Goal: Task Accomplishment & Management: Use online tool/utility

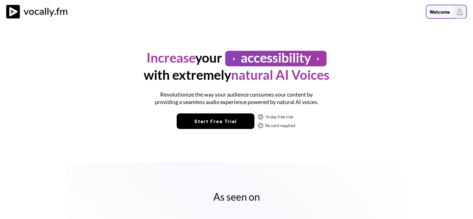
click at [448, 11] on div "Welcome" at bounding box center [440, 11] width 21 height 7
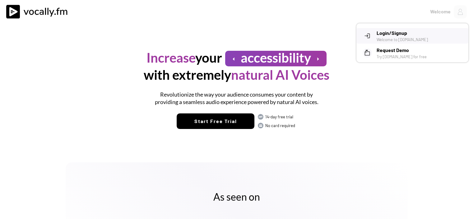
click at [415, 33] on h3 "Login/Signup" at bounding box center [420, 32] width 87 height 7
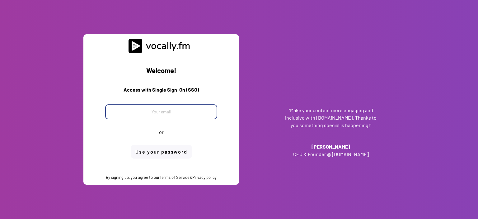
click at [171, 108] on input "email" at bounding box center [161, 111] width 112 height 15
paste input "progetto_enicom_2023@eni.com"
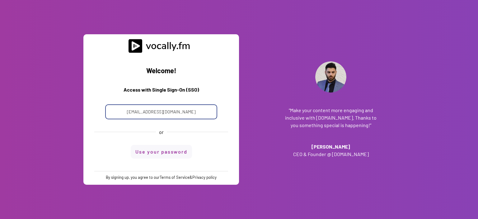
type input "progetto_enicom_2023@eni.com"
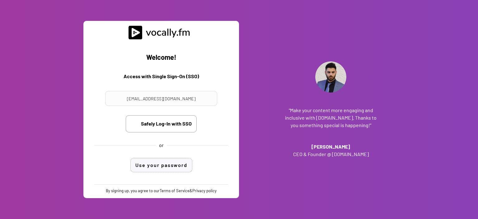
click at [174, 153] on div "Welcome! Access with Single Sign-On (SSO) progetto_enicom_2023@eni.com Safely L…" at bounding box center [161, 112] width 146 height 144
click at [175, 167] on button "Use your password" at bounding box center [161, 165] width 61 height 14
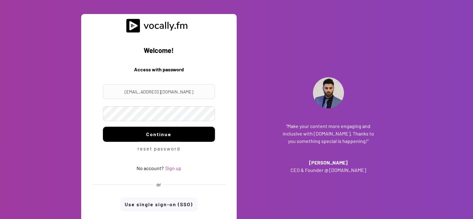
click at [165, 136] on button "Continue" at bounding box center [159, 134] width 112 height 15
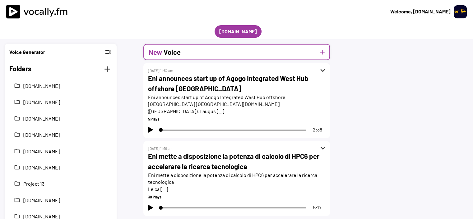
click at [324, 51] on button "add" at bounding box center [323, 52] width 8 height 8
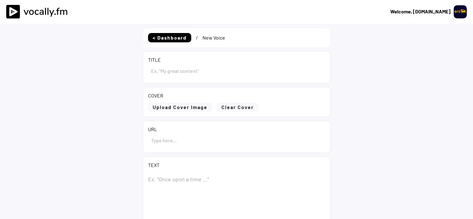
type input "Draft"
select select ""1348695171700984260__LOOKUP__1695815318097x346735823279882240""
drag, startPoint x: 171, startPoint y: 73, endPoint x: 146, endPoint y: 69, distance: 26.1
click at [146, 69] on div "TITLE" at bounding box center [236, 67] width 187 height 31
click at [168, 138] on input "input" at bounding box center [236, 140] width 177 height 15
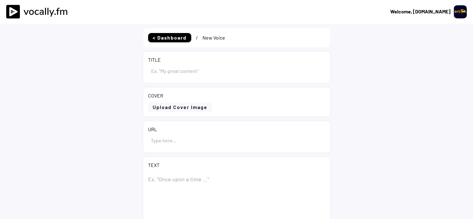
paste input "https://www.eni.com/it-IT/media/comunicati-stampa/2025/08/eni-informativa-acqui…"
type input "https://www.eni.com/it-IT/media/comunicati-stampa/2025/08/eni-informativa-acqui…"
click at [186, 70] on input "input" at bounding box center [236, 70] width 177 height 15
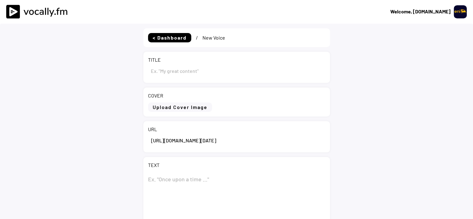
paste input "Eni: informativa sull’acquisto di azioni proprie nel periodo compreso tra l’11 …"
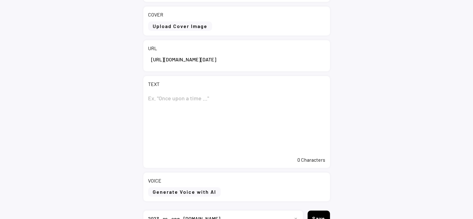
scroll to position [93, 0]
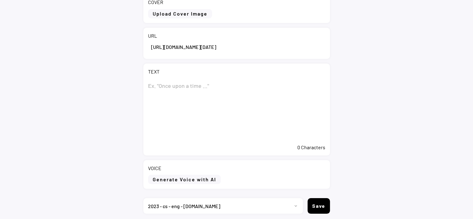
type input "Eni: informativa sull’acquisto di azioni proprie nel periodo compreso tra l’11 …"
click at [236, 95] on textarea at bounding box center [236, 109] width 177 height 62
paste textarea "Eni: informativa sull’acquisto di azioni proprie nel periodo compreso tra l’11 …"
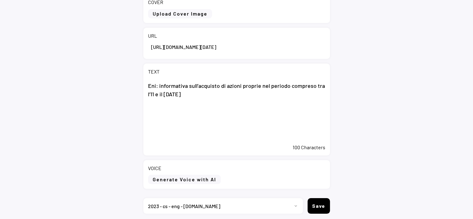
click at [175, 117] on textarea "Eni: informativa sull’acquisto di azioni proprie nel periodo compreso tra l’11 …" at bounding box center [236, 109] width 177 height 62
paste textarea "San Donato Milanese (MI), 20 agosto 2025 – Eni ha acquistato nel periodo compre…"
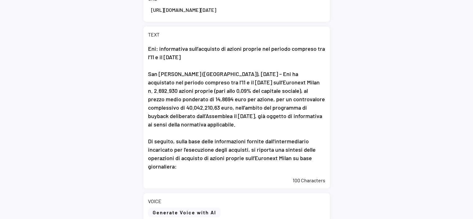
scroll to position [186, 0]
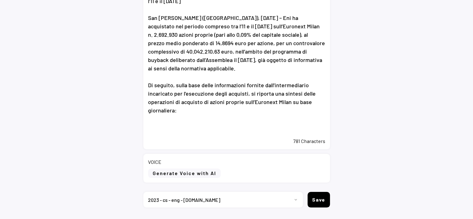
paste textarea "A partire dall’avvio il 20 maggio 2025 del programma di buyback, Eni ha acquist…"
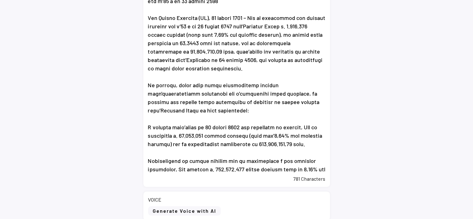
scroll to position [42, 0]
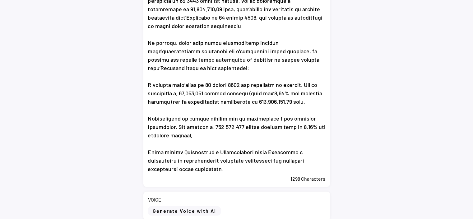
type textarea "Eni: informativa sull’acquisto di azioni proprie nel periodo compreso tra l’11 …"
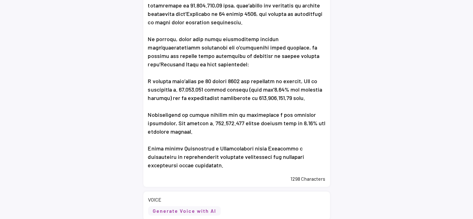
click at [199, 211] on button "Generate Voice with AI" at bounding box center [184, 210] width 73 height 9
select select ""chat""
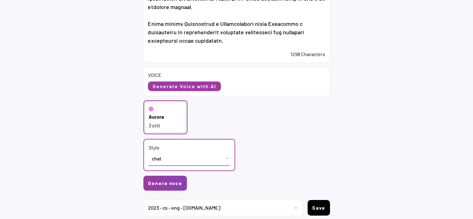
click at [198, 86] on button "Generate Voice with AI" at bounding box center [184, 86] width 73 height 9
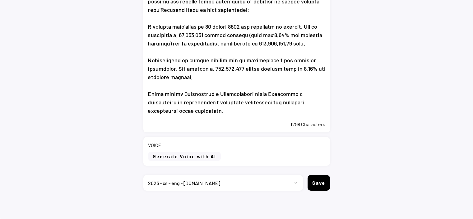
scroll to position [241, 0]
click at [212, 156] on button "Generate Voice with AI" at bounding box center [184, 155] width 73 height 9
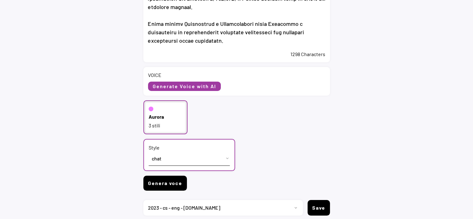
click at [169, 183] on button "Genera voce" at bounding box center [165, 182] width 44 height 15
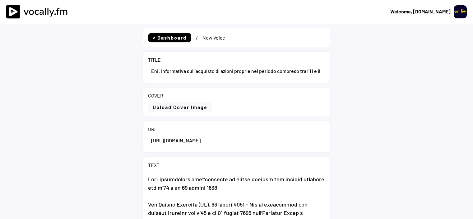
select select ""1348695171700984260__LOOKUP__1695815318097x346735823279882240""
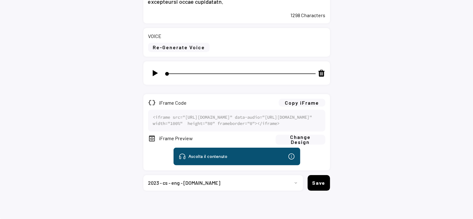
scroll to position [372, 0]
click at [153, 69] on img at bounding box center [155, 73] width 8 height 8
type input "3"
click at [294, 180] on select "Progetto 2023 - cs - eng - [DOMAIN_NAME] 2023 - cs - ita - [DOMAIN_NAME] 2023 -…" at bounding box center [220, 183] width 155 height 16
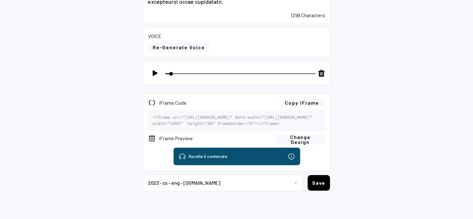
select select ""1348695171700984260__LOOKUP__1735904233799x559431839768379400""
click at [143, 175] on select "Progetto 2023 - cs - eng - [DOMAIN_NAME] 2023 - cs - ita - [DOMAIN_NAME] 2023 -…" at bounding box center [220, 183] width 155 height 16
click at [311, 99] on button "Copy iFrame" at bounding box center [302, 103] width 47 height 8
click at [325, 186] on button "Save" at bounding box center [319, 183] width 22 height 16
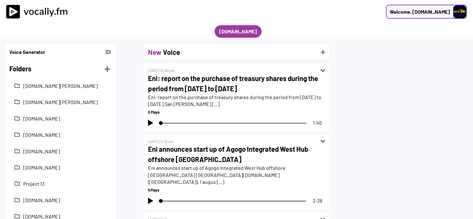
click at [423, 12] on div "Welcome, [DOMAIN_NAME]" at bounding box center [420, 11] width 60 height 7
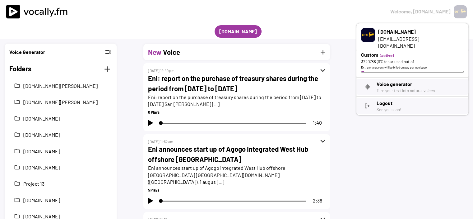
click at [389, 99] on h3 "Logout" at bounding box center [420, 102] width 87 height 7
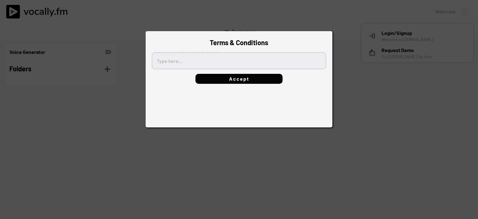
type textarea "[l]Ipsum do Sitamet[/c] Adipi el sed Doeiusmo tempori ut Laboree.do magnaaliqua…"
